Goal: Task Accomplishment & Management: Use online tool/utility

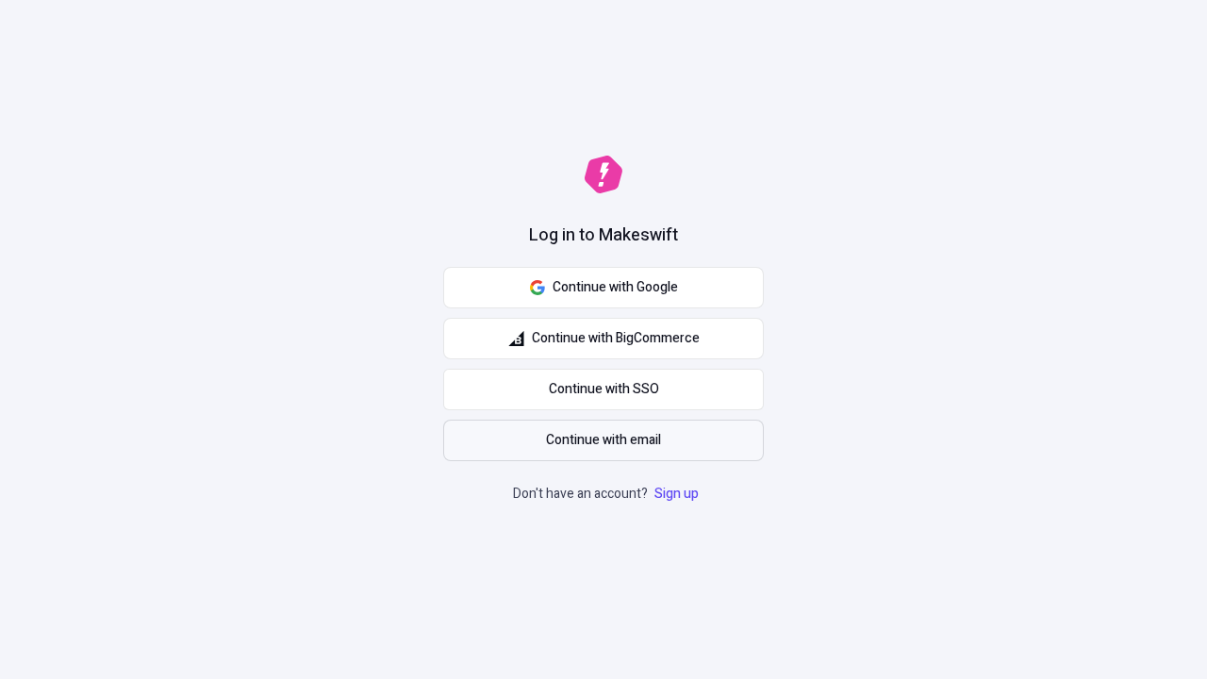
click at [604, 440] on span "Continue with email" at bounding box center [603, 440] width 115 height 21
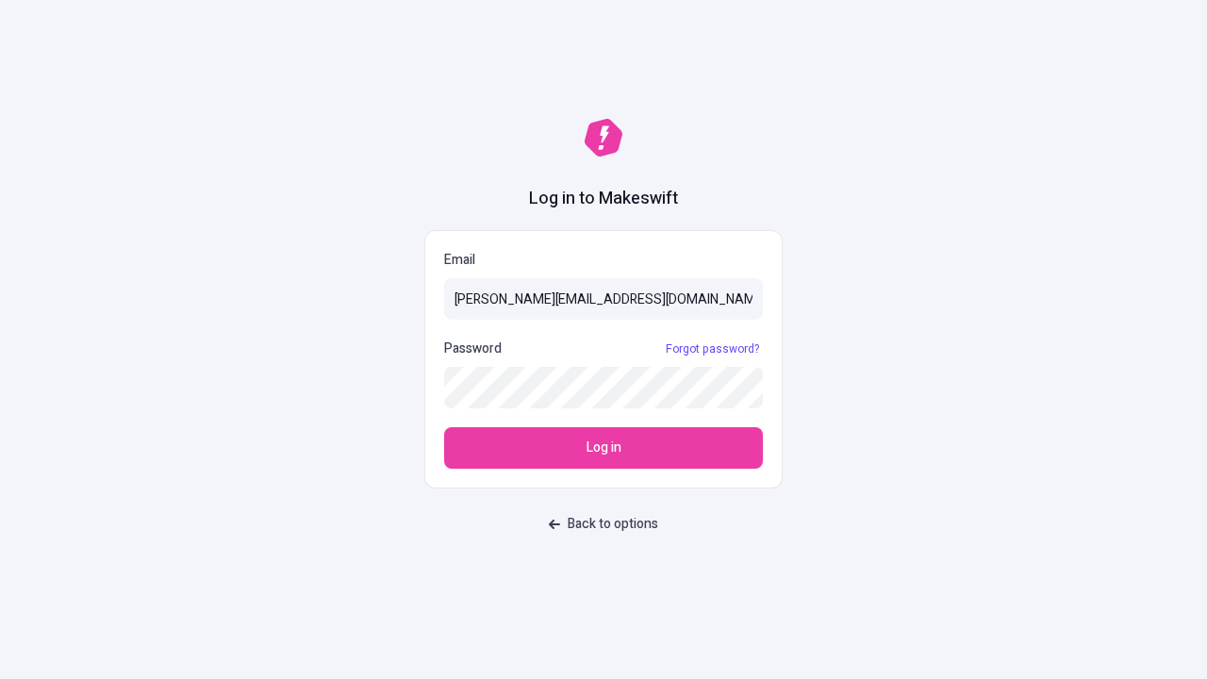
type input "sasha+test-ui@makeswift.com"
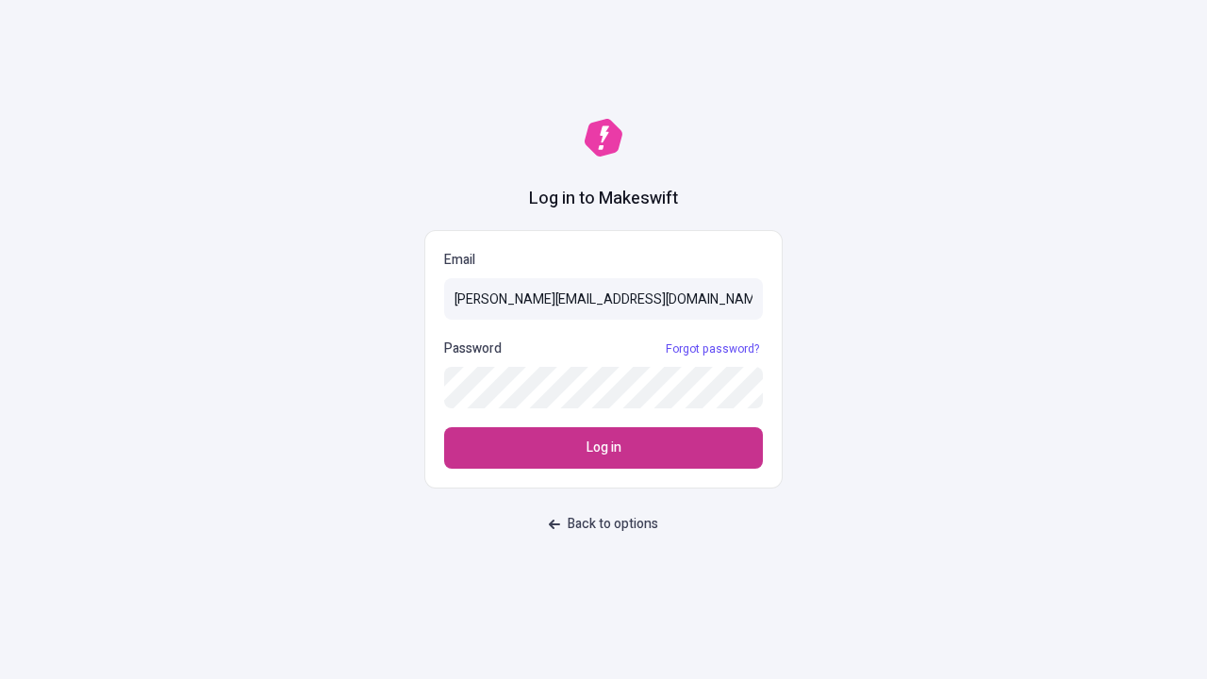
click at [604, 448] on span "Log in" at bounding box center [604, 448] width 35 height 21
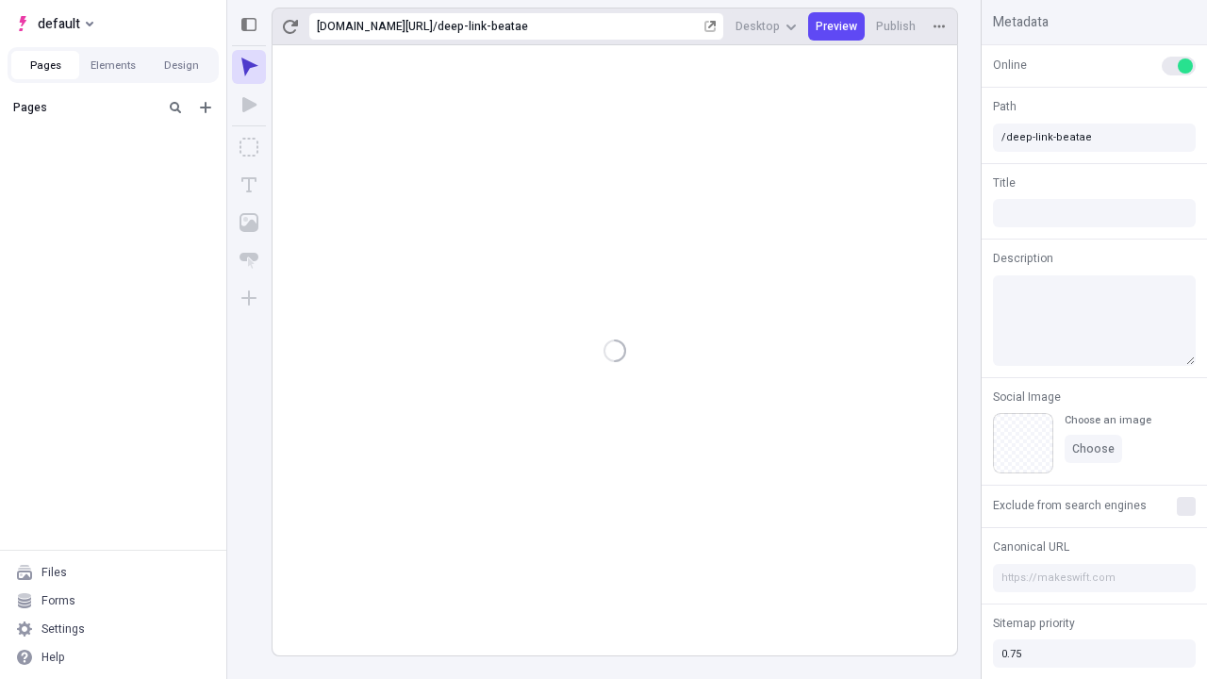
type input "/deep-link-beatae"
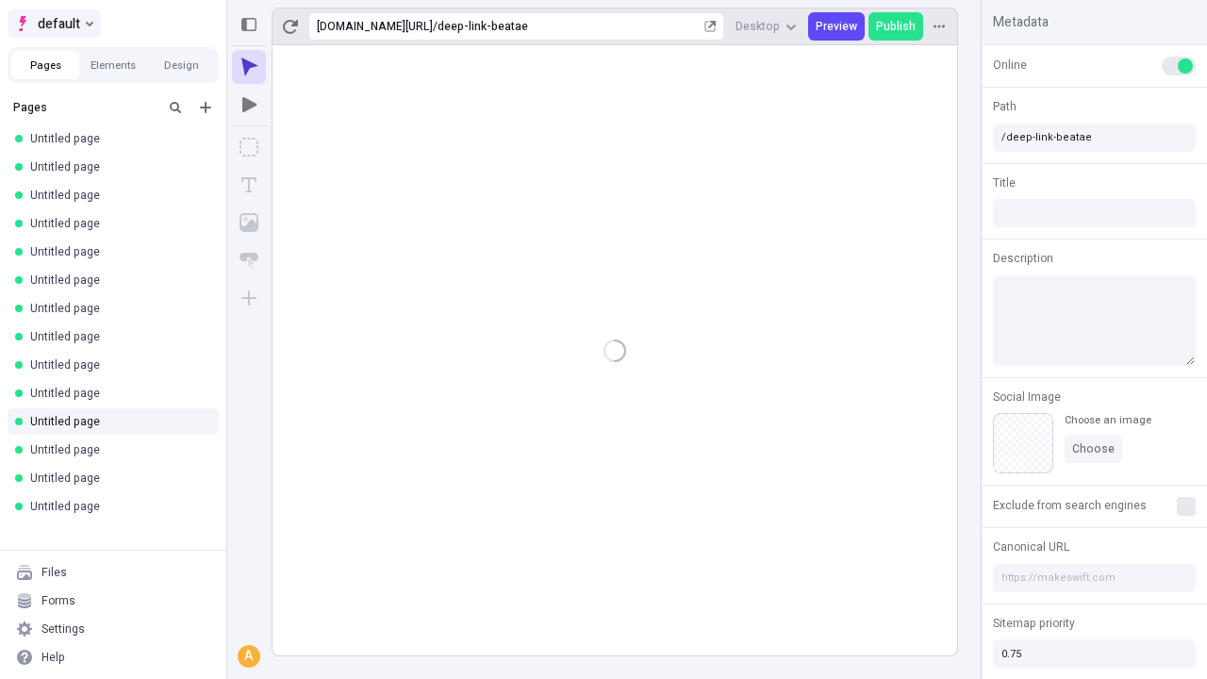
click at [53, 24] on span "default" at bounding box center [59, 23] width 42 height 23
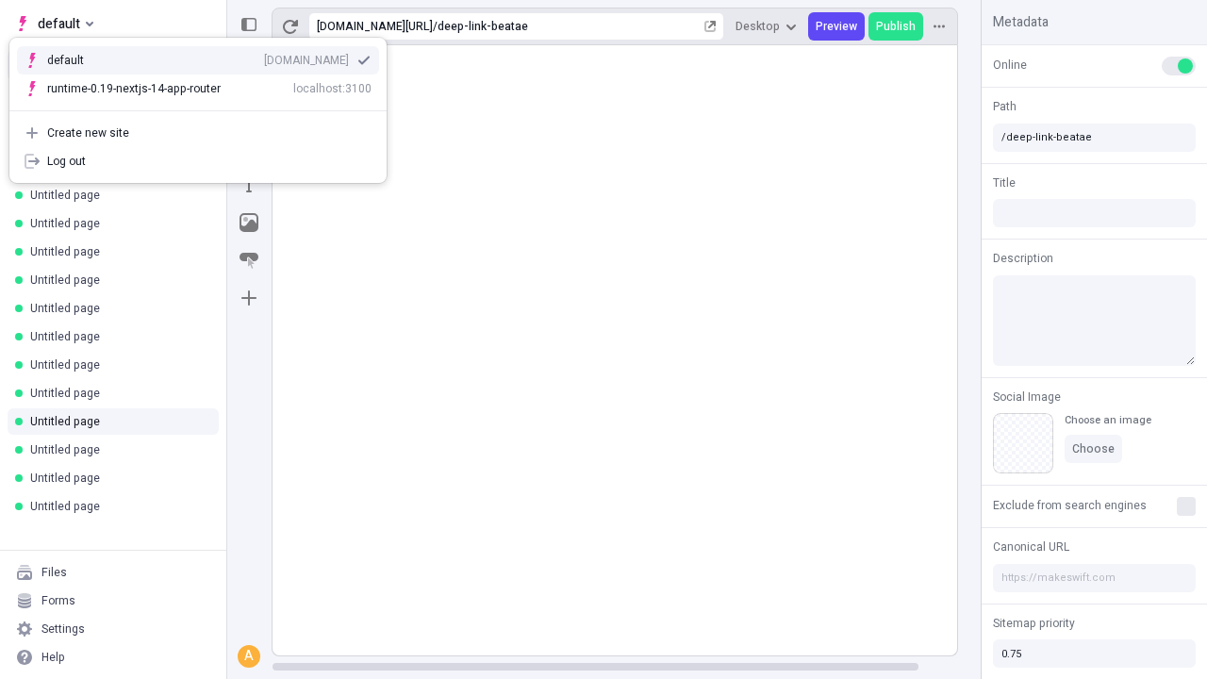
click at [264, 57] on div "qee9k4dy7d.staging.makeswift.site" at bounding box center [306, 60] width 85 height 15
click at [206, 108] on icon "Add new" at bounding box center [205, 107] width 11 height 11
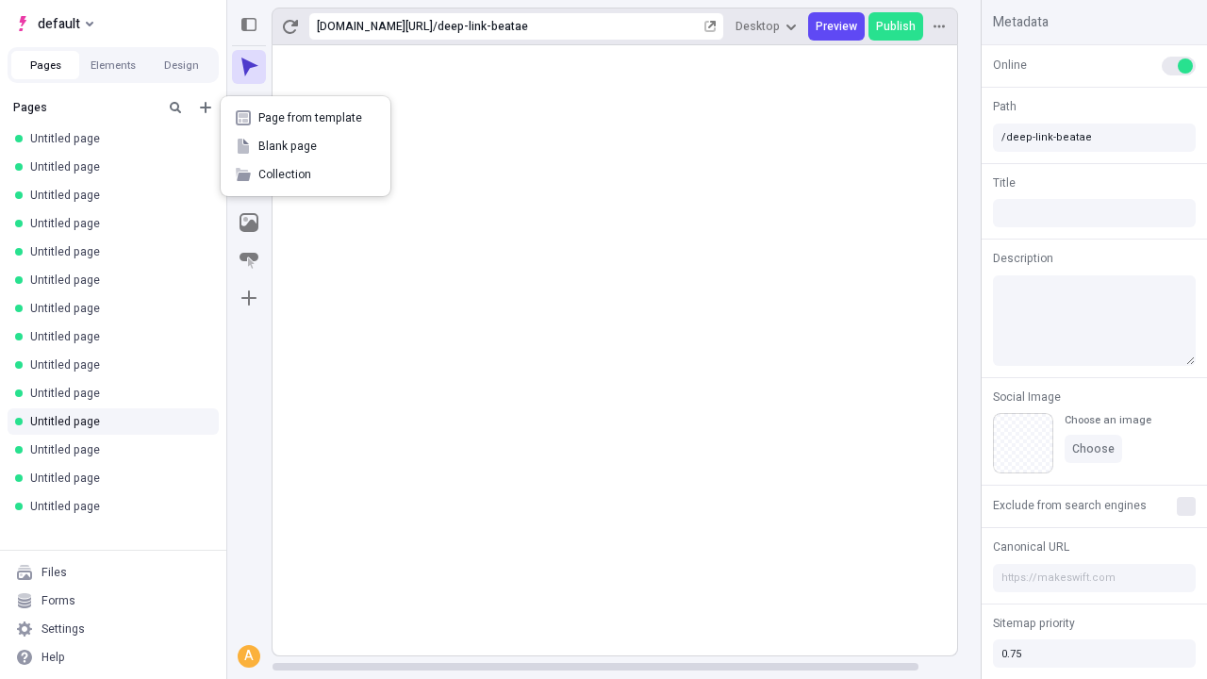
click at [306, 146] on span "Blank page" at bounding box center [316, 146] width 117 height 15
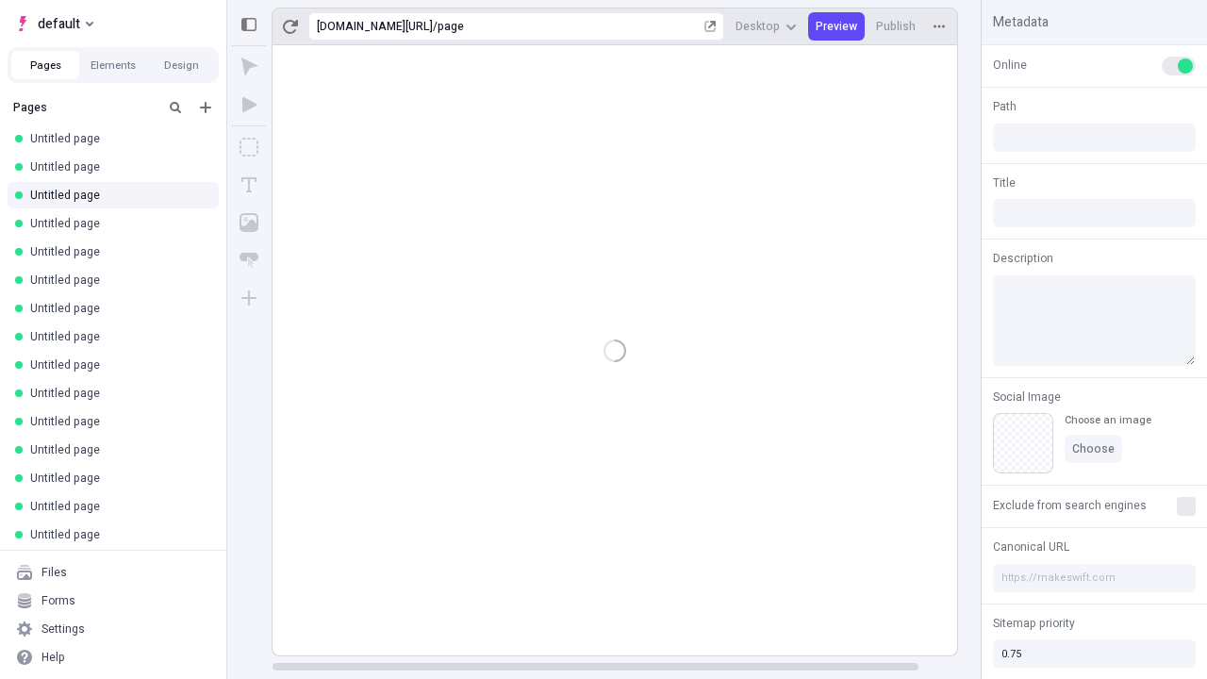
type input "/page"
